Goal: Transaction & Acquisition: Subscribe to service/newsletter

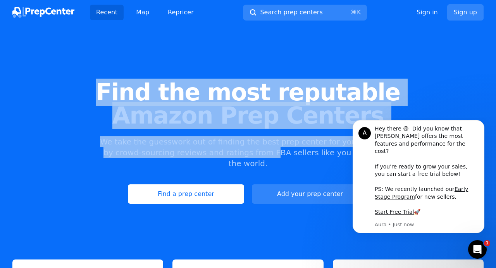
drag, startPoint x: 116, startPoint y: 93, endPoint x: 243, endPoint y: 152, distance: 140.1
click at [243, 152] on div "Find the most reputable Amazon Prep Centers We take the guesswork out of findin…" at bounding box center [248, 142] width 496 height 210
click at [243, 152] on p "We take the guesswork out of finding the best prep center for your business by …" at bounding box center [248, 153] width 298 height 33
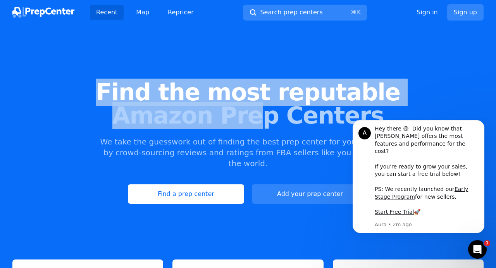
drag, startPoint x: 128, startPoint y: 91, endPoint x: 271, endPoint y: 127, distance: 147.7
click at [263, 127] on h1 "Find the most reputable Amazon Prep Centers" at bounding box center [248, 104] width 472 height 47
click at [270, 127] on span "Amazon Prep Centers" at bounding box center [248, 115] width 472 height 23
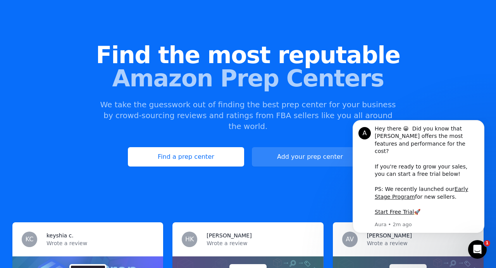
scroll to position [48, 0]
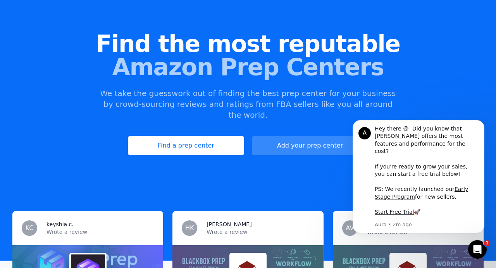
click at [298, 141] on link "Add your prep center" at bounding box center [310, 145] width 116 height 19
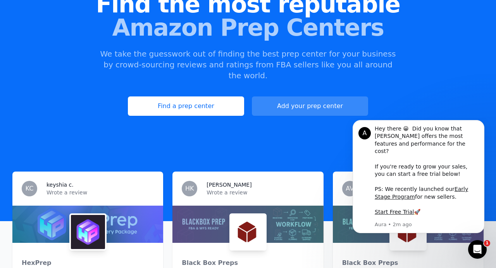
scroll to position [87, 0]
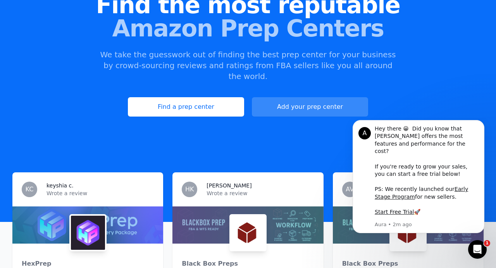
click at [303, 98] on link "Add your prep center" at bounding box center [310, 106] width 116 height 19
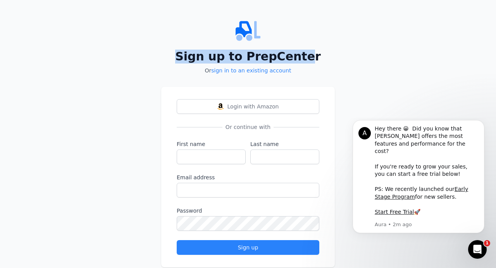
drag, startPoint x: 188, startPoint y: 57, endPoint x: 303, endPoint y: 57, distance: 114.8
click at [303, 57] on h2 "Sign up to PrepCenter" at bounding box center [248, 57] width 174 height 14
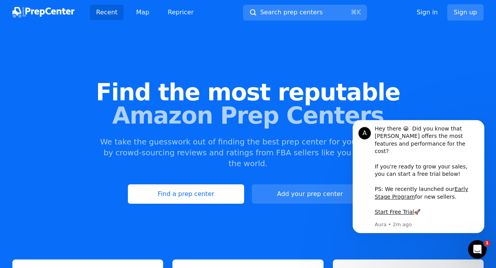
drag, startPoint x: 177, startPoint y: 147, endPoint x: 249, endPoint y: 35, distance: 133.5
